Goal: Information Seeking & Learning: Learn about a topic

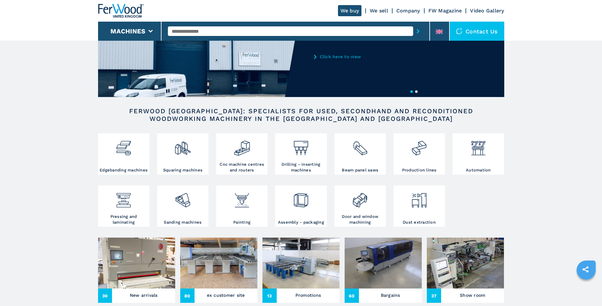
scroll to position [127, 0]
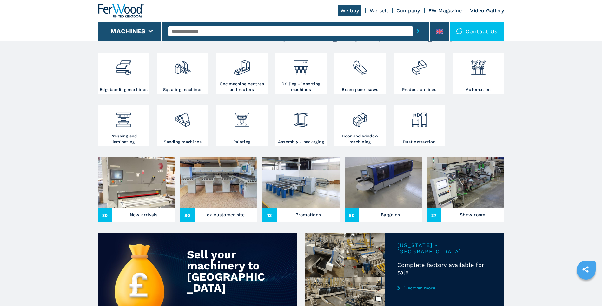
click at [142, 216] on h3 "New arrivals" at bounding box center [144, 214] width 28 height 9
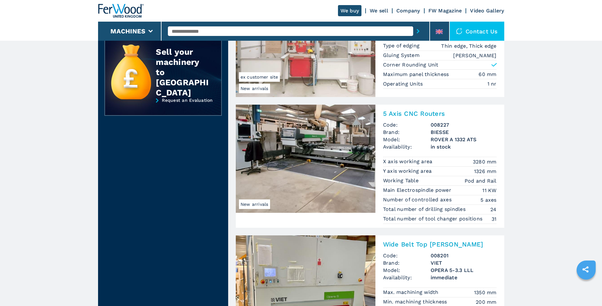
scroll to position [222, 0]
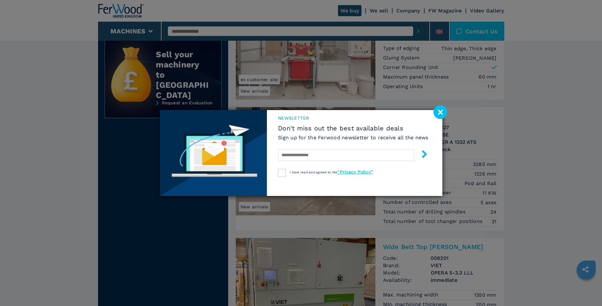
click at [437, 109] on image at bounding box center [441, 112] width 14 height 14
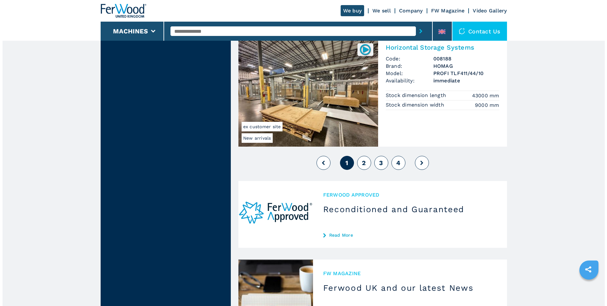
scroll to position [1429, 0]
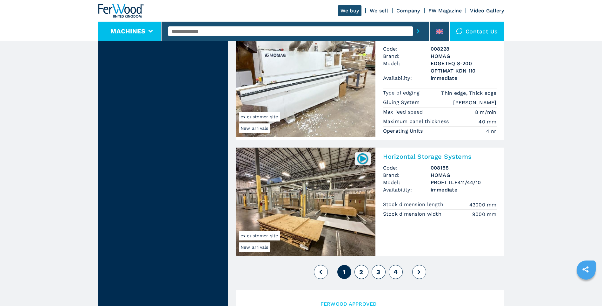
click at [137, 34] on button "Machines" at bounding box center [128, 31] width 35 height 8
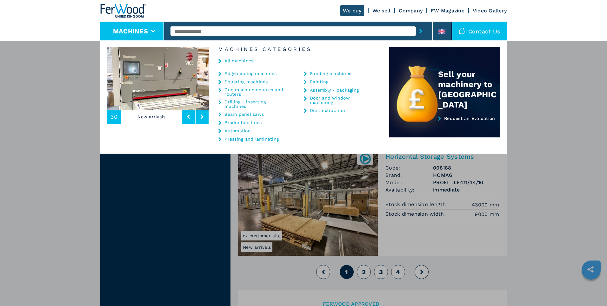
click at [245, 89] on link "Cnc machine centres and routers" at bounding box center [257, 91] width 64 height 9
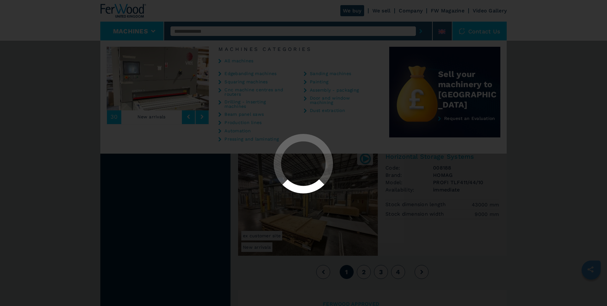
select select "**********"
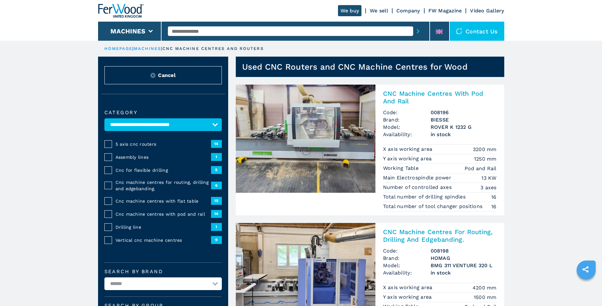
click at [124, 202] on span "Cnc machine centres with flat table" at bounding box center [164, 201] width 96 height 6
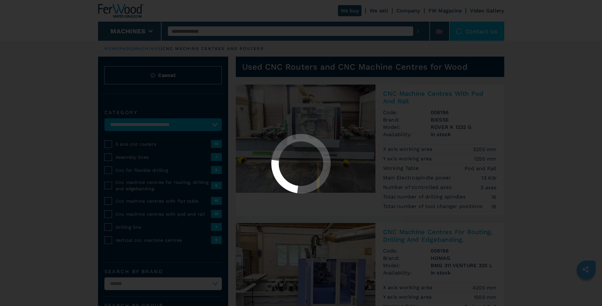
select select "**********"
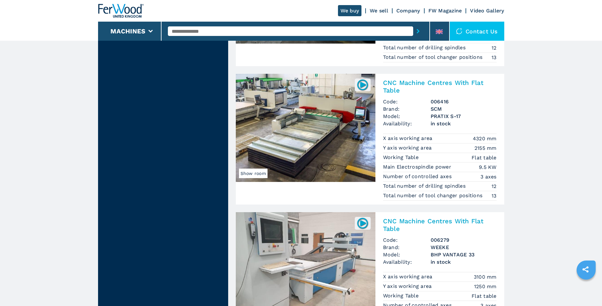
scroll to position [1652, 0]
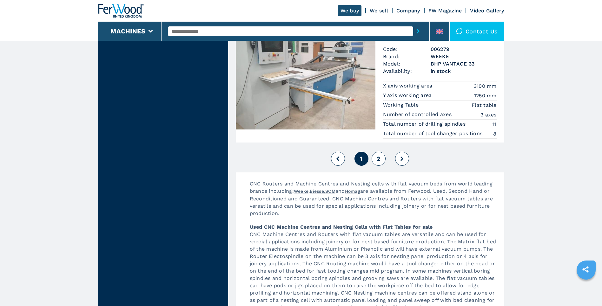
click at [379, 158] on span "2" at bounding box center [379, 159] width 4 height 8
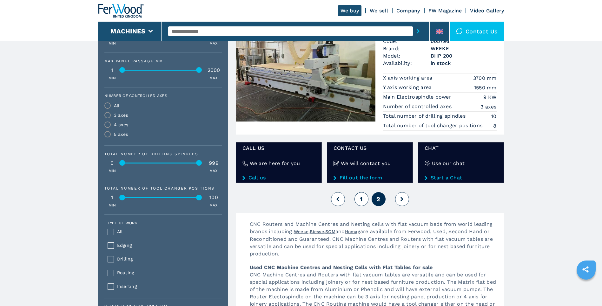
scroll to position [349, 0]
